Goal: Information Seeking & Learning: Find specific page/section

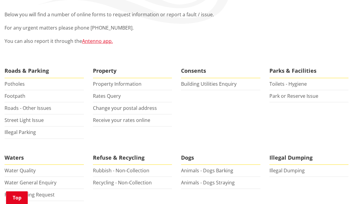
scroll to position [141, 0]
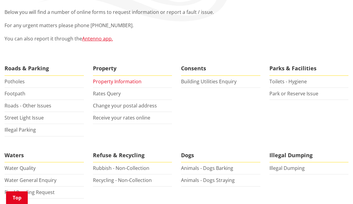
click at [130, 78] on link "Property Information" at bounding box center [117, 81] width 49 height 7
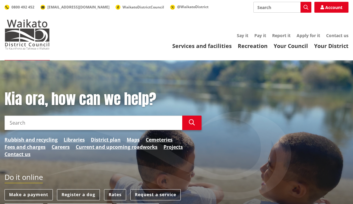
click at [138, 118] on input "Search" at bounding box center [94, 122] width 178 height 14
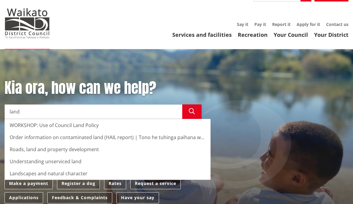
scroll to position [12, 0]
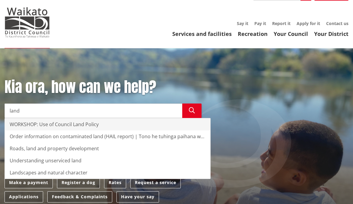
click at [112, 122] on div "WORKSHOP: Use of Council Land Policy" at bounding box center [107, 124] width 205 height 12
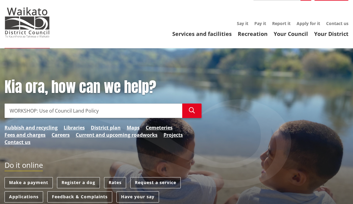
type input "WORKSHOP: Use of Council Land Policy"
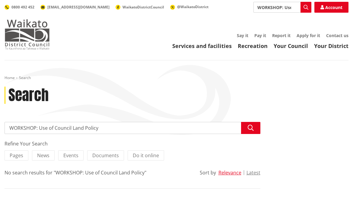
click at [45, 39] on img at bounding box center [27, 34] width 45 height 30
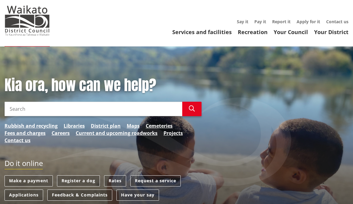
scroll to position [18, 0]
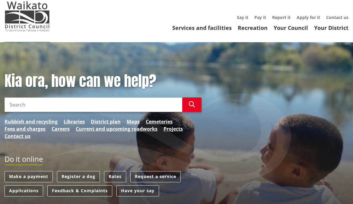
click at [92, 99] on input "Search" at bounding box center [94, 104] width 178 height 14
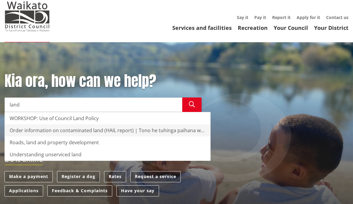
type input "land"
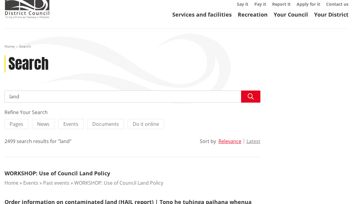
scroll to position [32, 0]
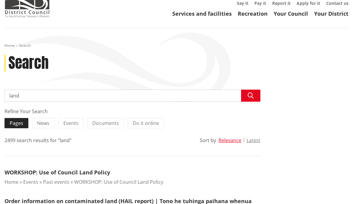
click at [25, 126] on label "Pages" at bounding box center [17, 123] width 24 height 10
click at [0, 0] on input "Pages" at bounding box center [0, 0] width 0 height 0
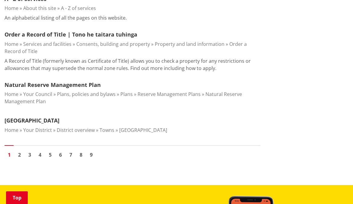
scroll to position [886, 0]
